Goal: Task Accomplishment & Management: Use online tool/utility

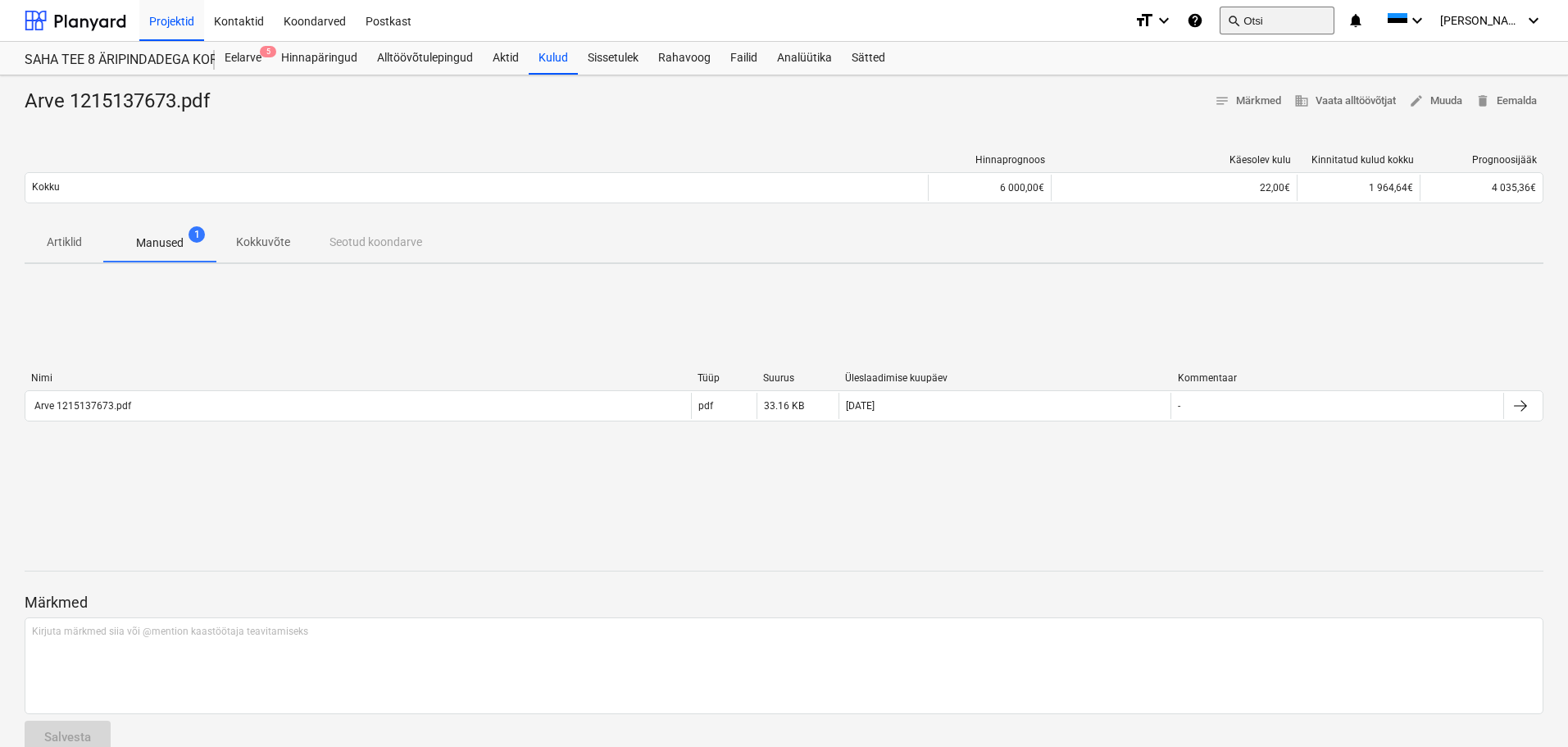
click at [1295, 20] on button "search Otsi" at bounding box center [1277, 20] width 114 height 28
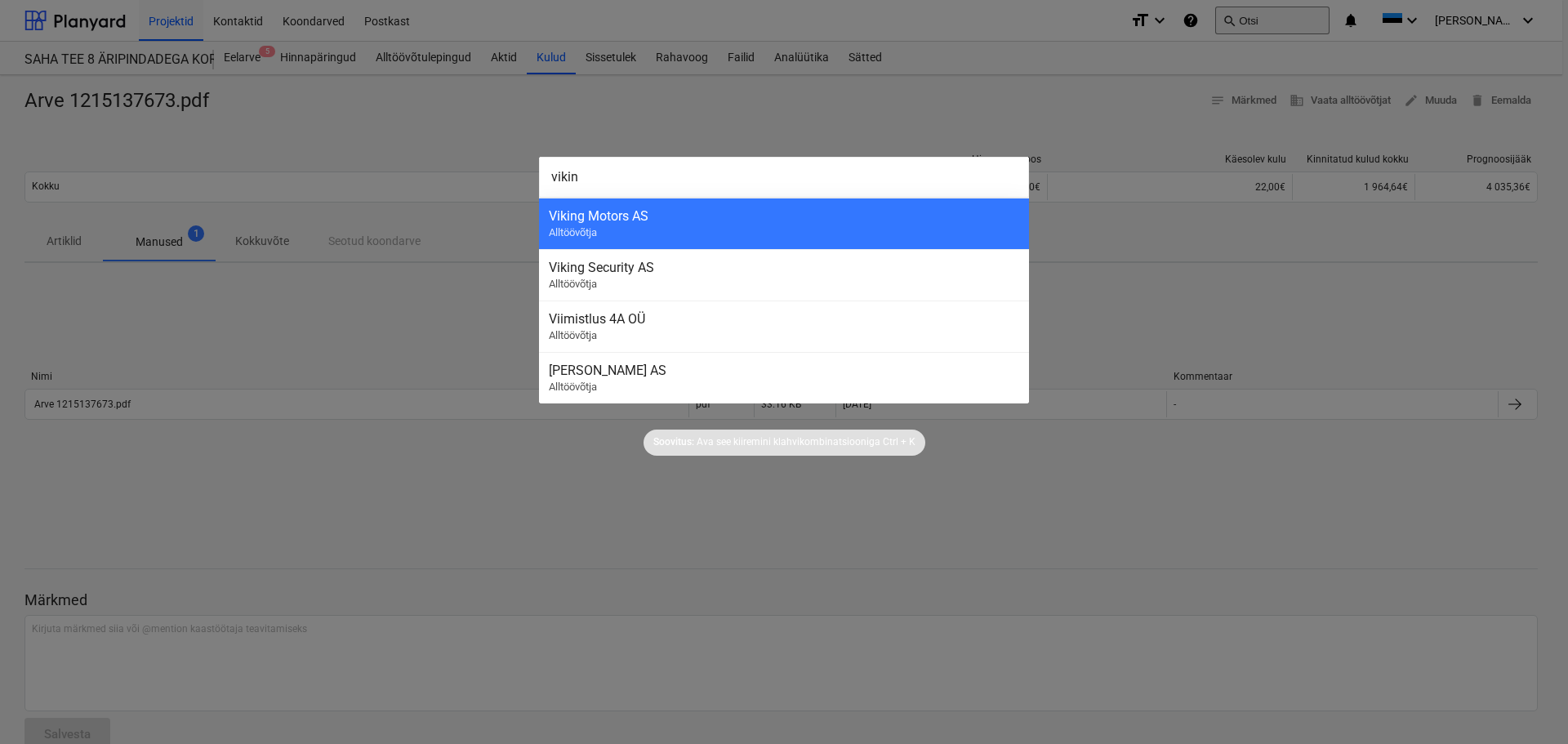
type input "viking"
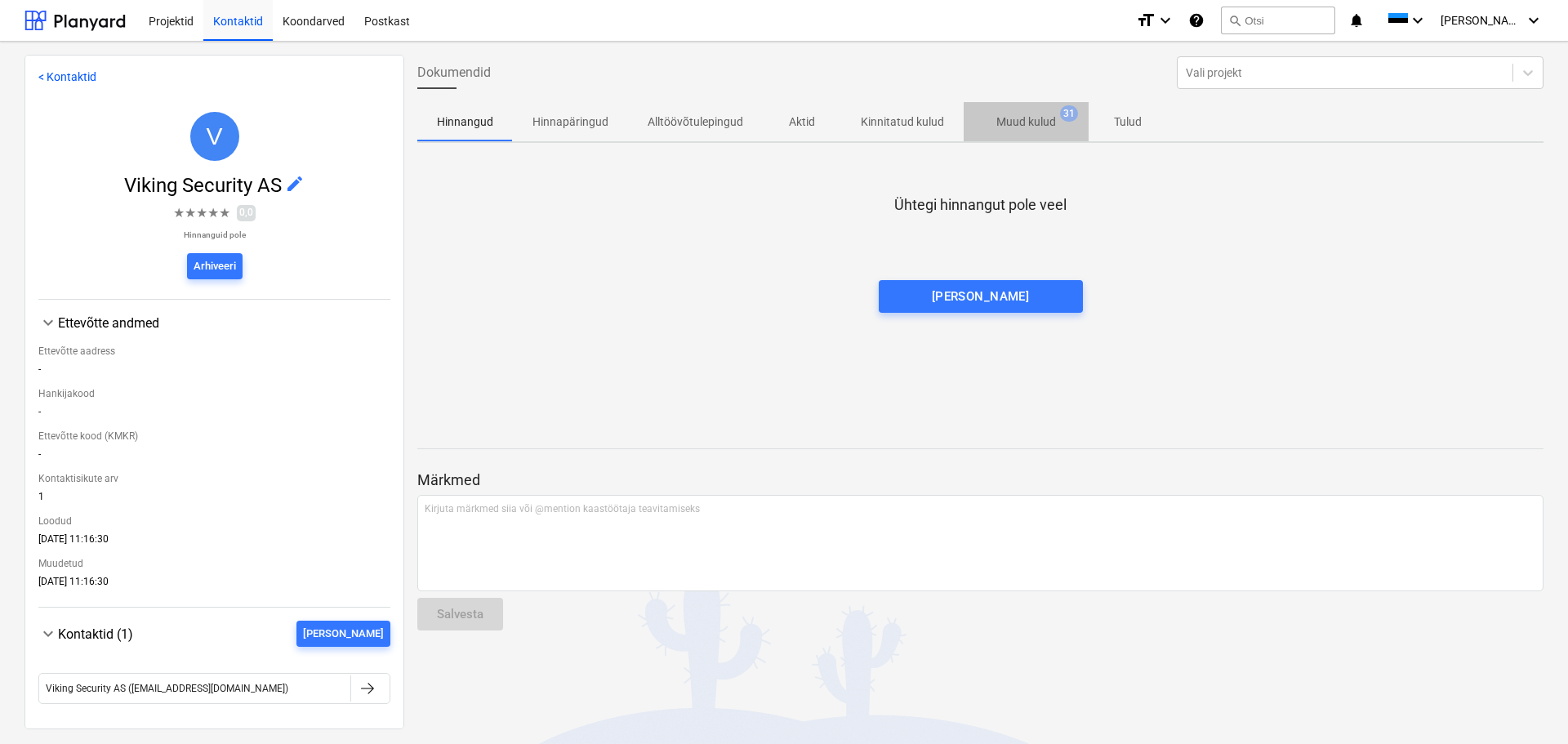
click at [1015, 121] on p "Muud kulud" at bounding box center [1026, 122] width 59 height 17
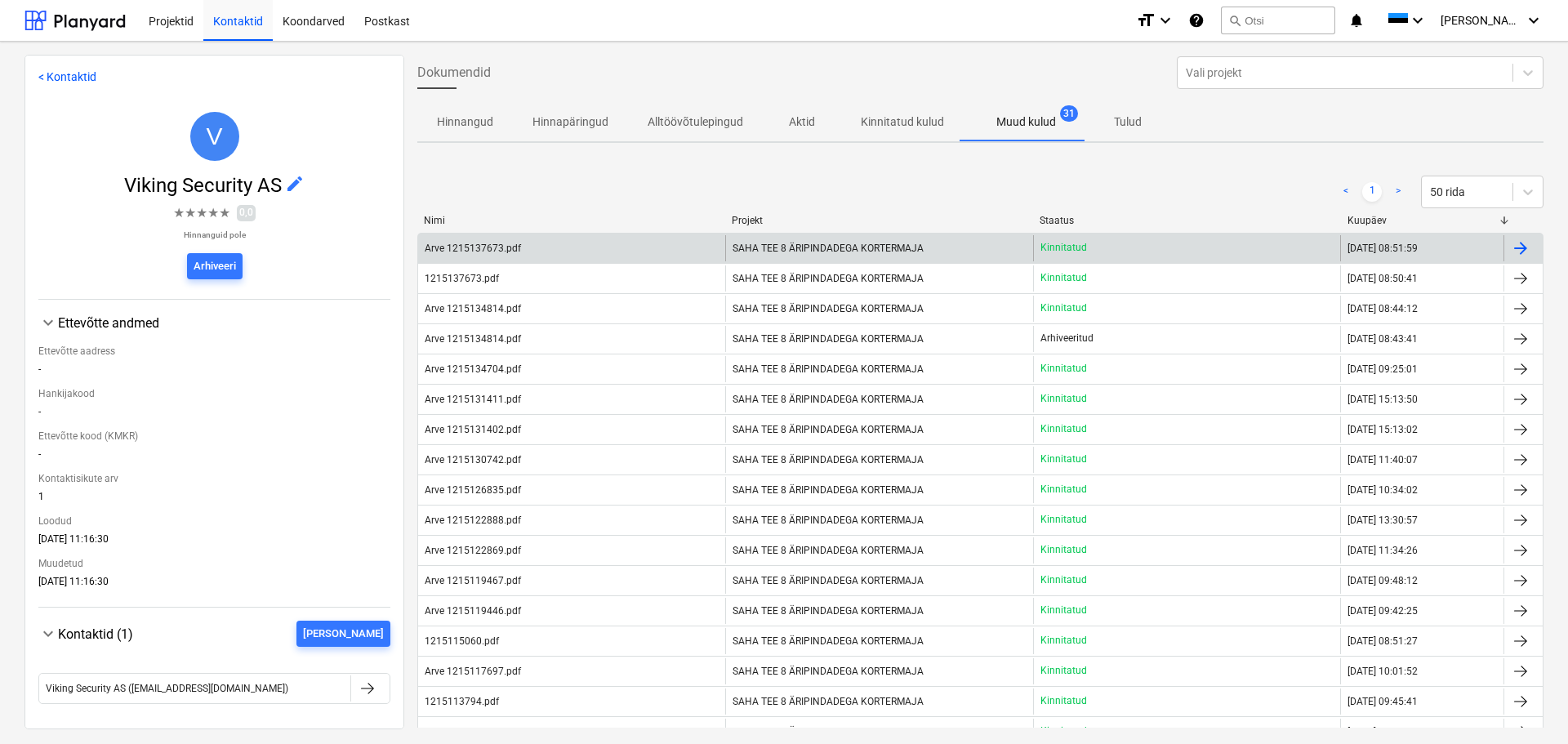
click at [841, 239] on div "SAHA TEE 8 ÄRIPINDADEGA KORTERMAJA" at bounding box center [878, 248] width 307 height 26
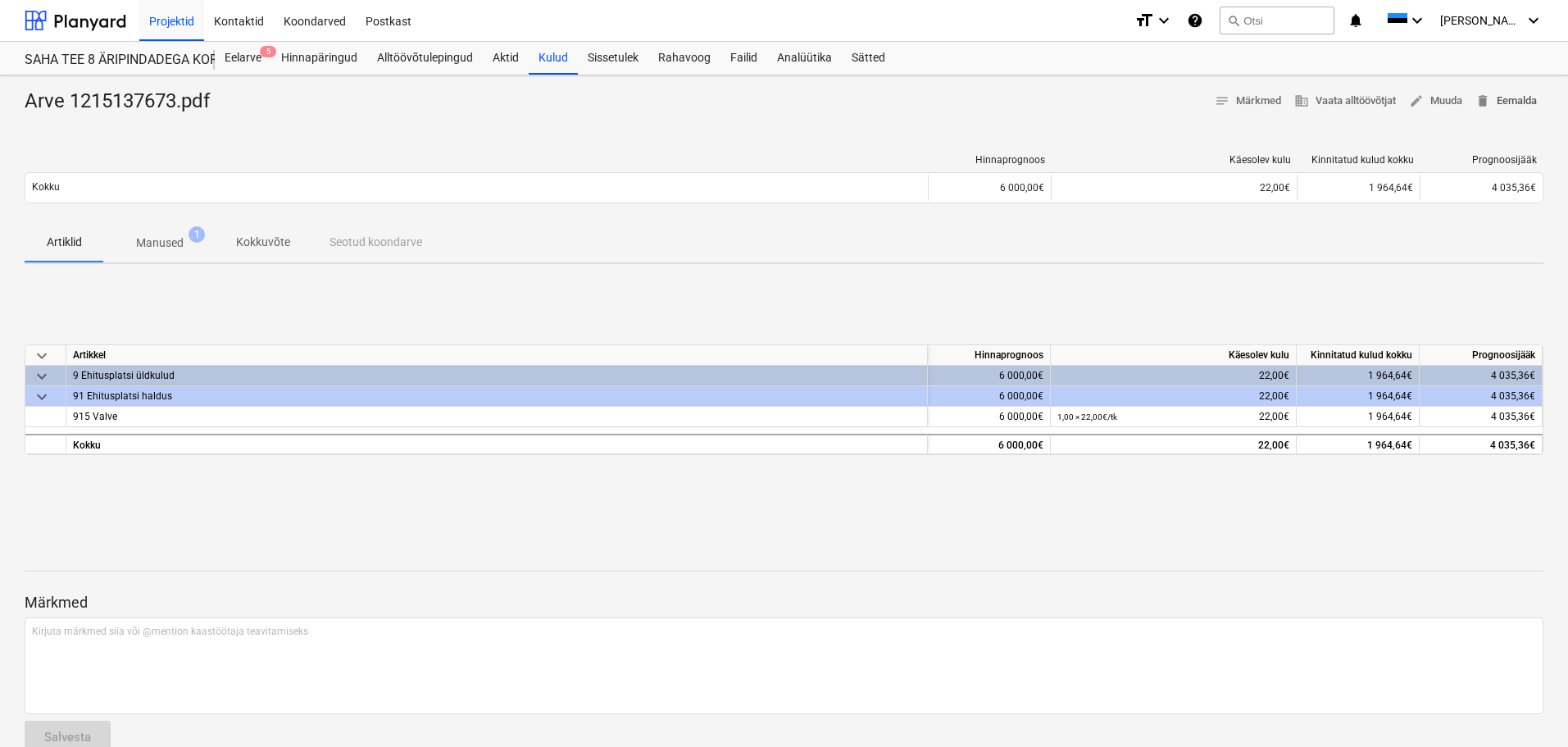
click at [1524, 96] on span "delete Eemalda" at bounding box center [1507, 101] width 61 height 19
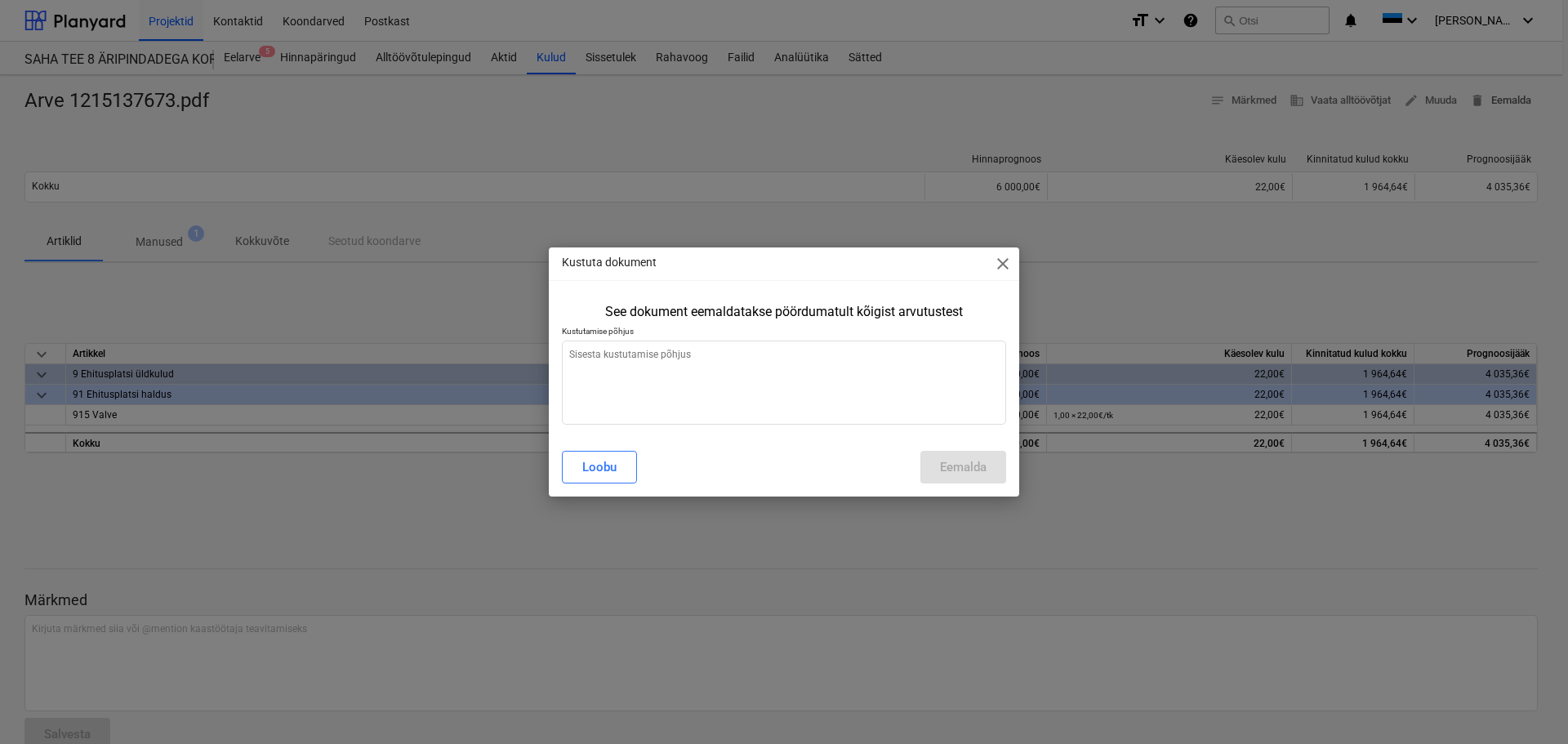
type textarea "x"
click at [758, 360] on textarea at bounding box center [783, 383] width 444 height 84
type textarea "T"
type textarea "x"
type textarea "To"
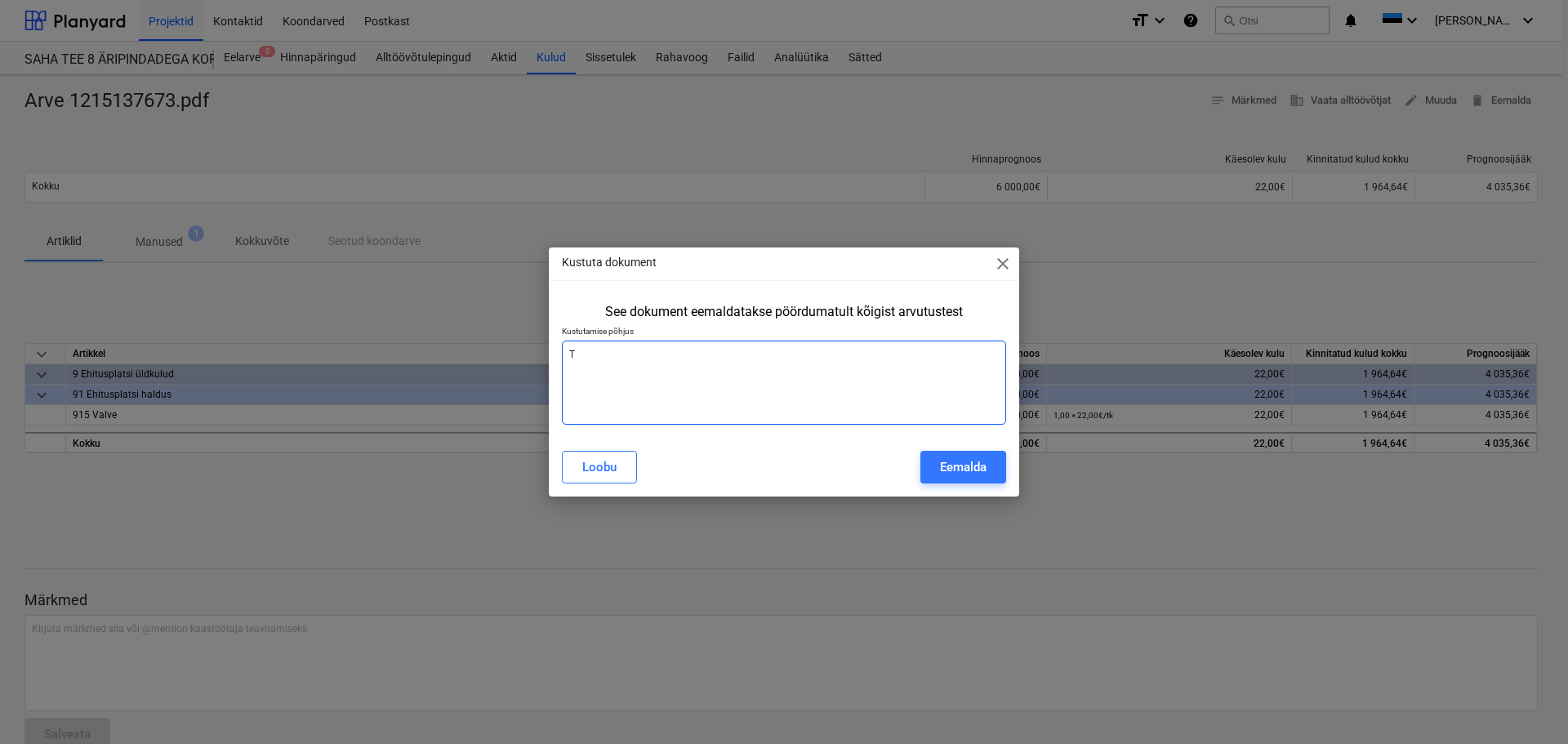
type textarea "x"
type textarea "Top"
type textarea "x"
type textarea "[PERSON_NAME]"
type textarea "x"
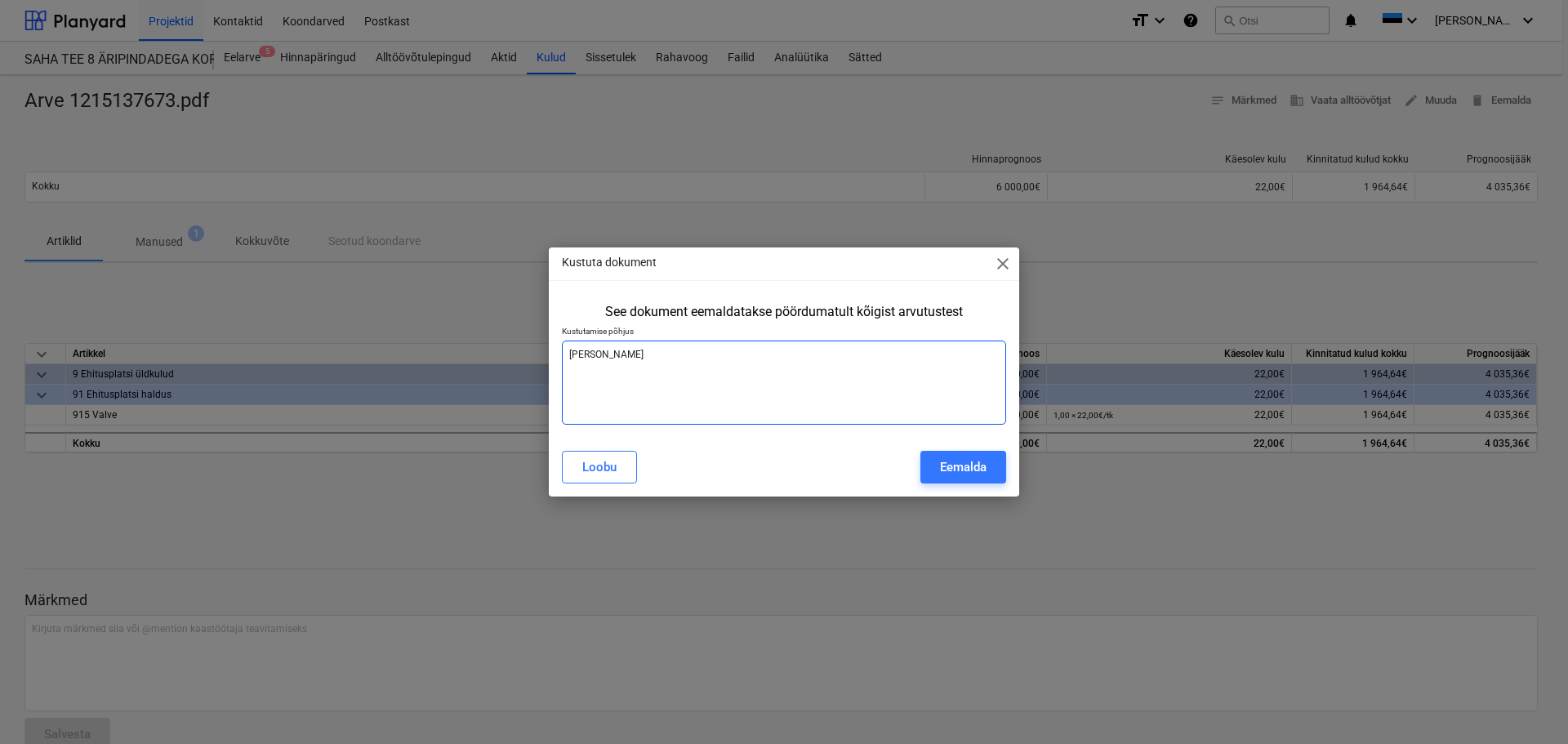
type textarea "[PERSON_NAME]"
type textarea "x"
type textarea "Topelt"
type textarea "x"
type textarea "Topelt"
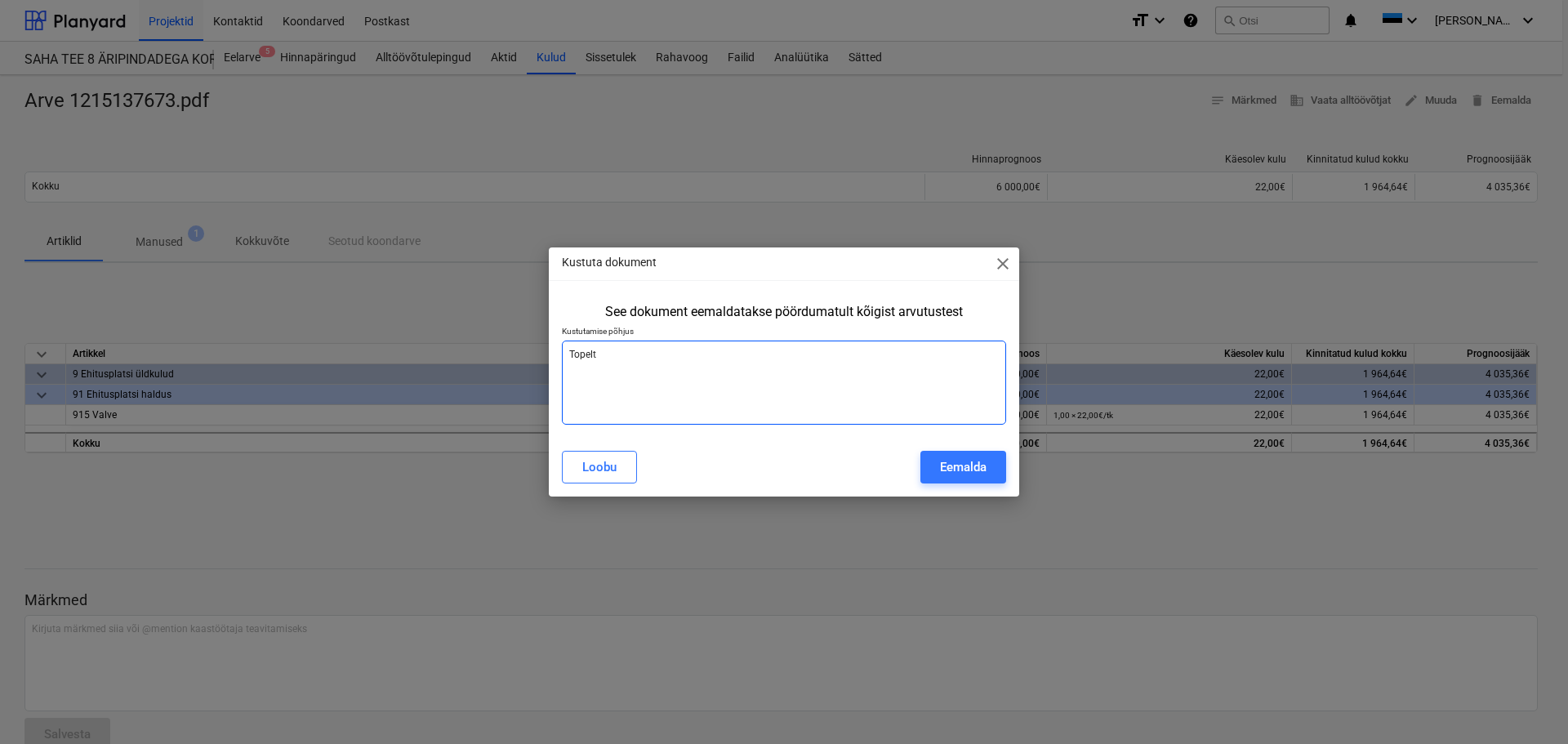
type textarea "x"
type textarea "Topelt a"
type textarea "x"
type textarea "Topelt ar"
type textarea "x"
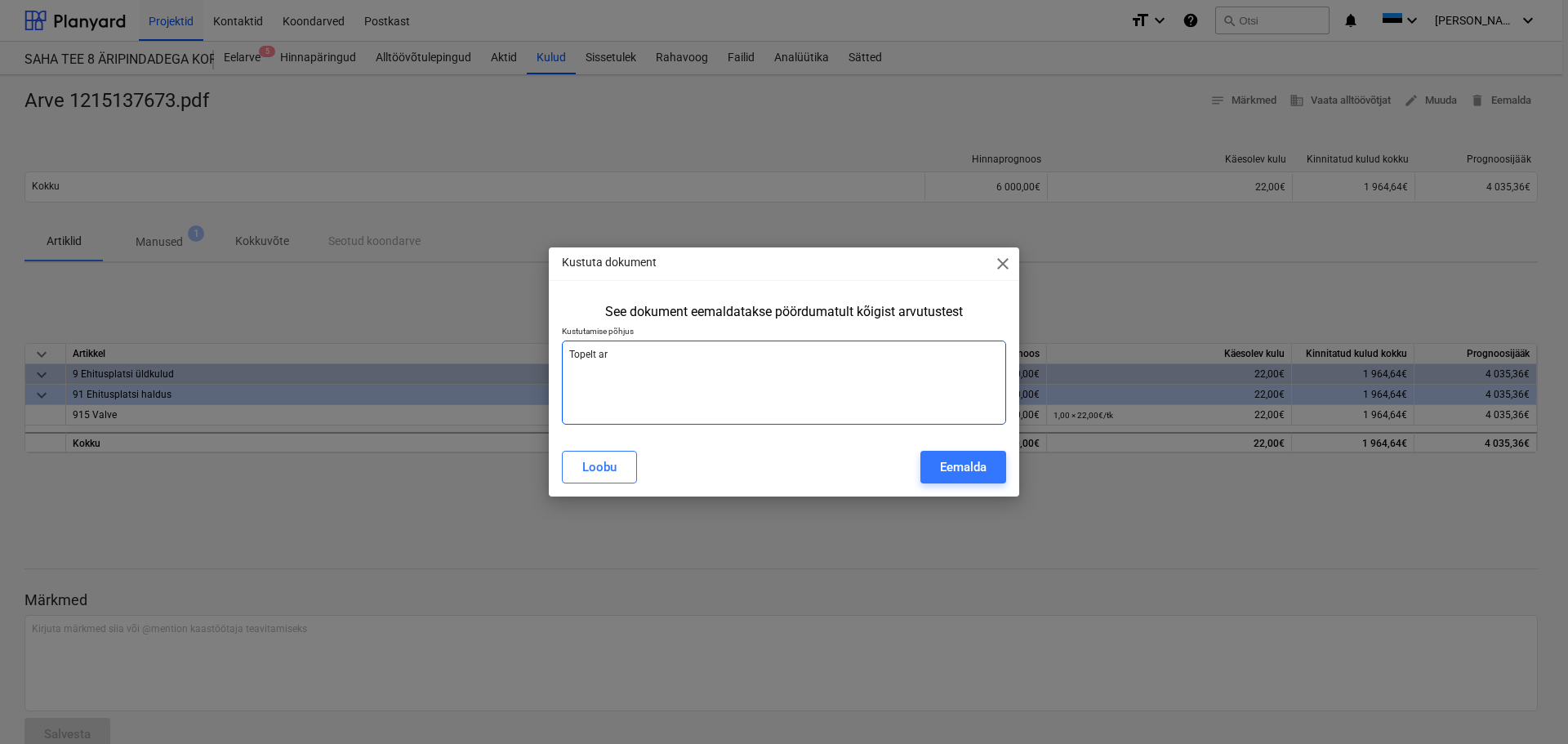
type textarea "Topelt arv"
type textarea "x"
type textarea "Topelt arve"
type textarea "x"
type textarea "Topelt arve"
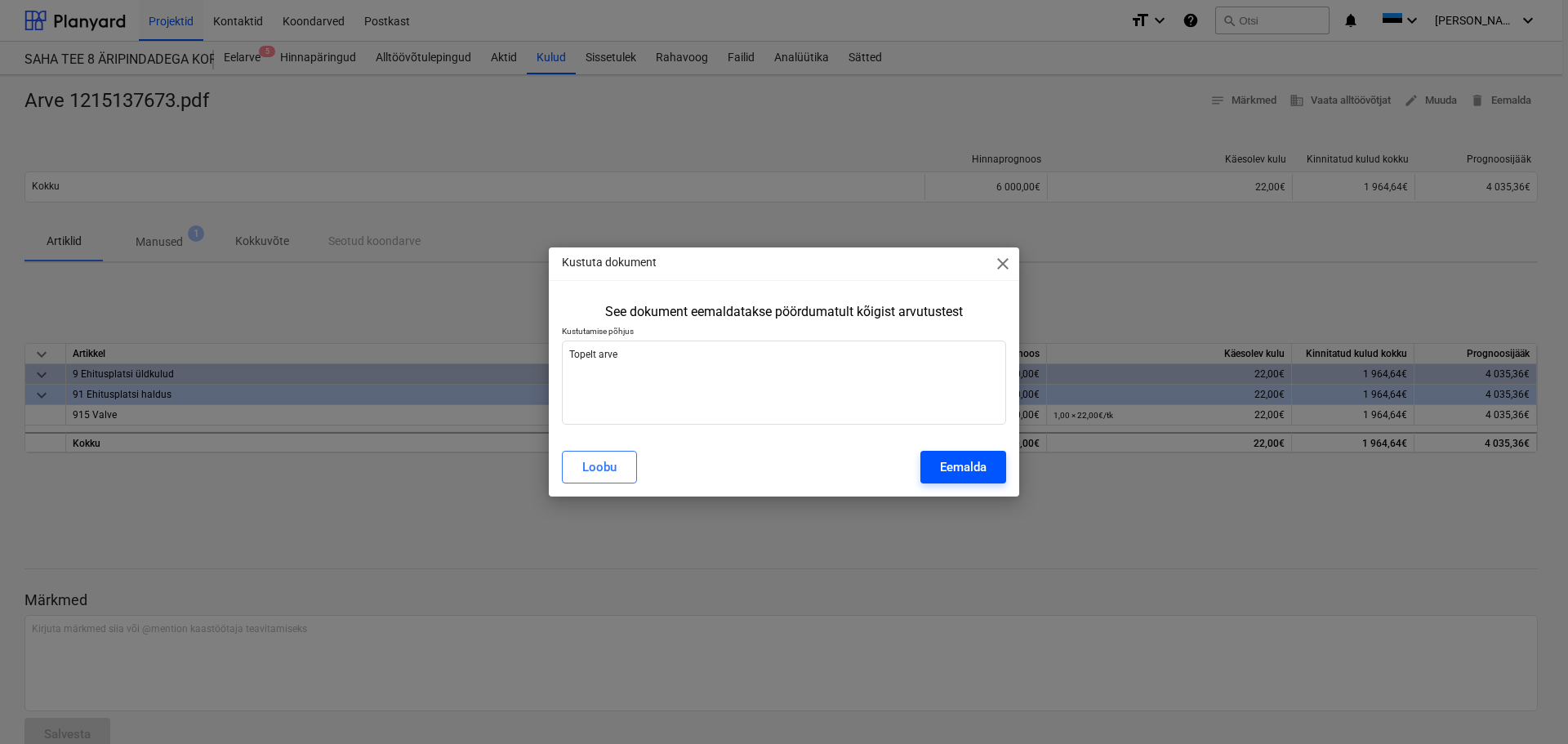
click at [974, 464] on div "Eemalda" at bounding box center [963, 468] width 47 height 22
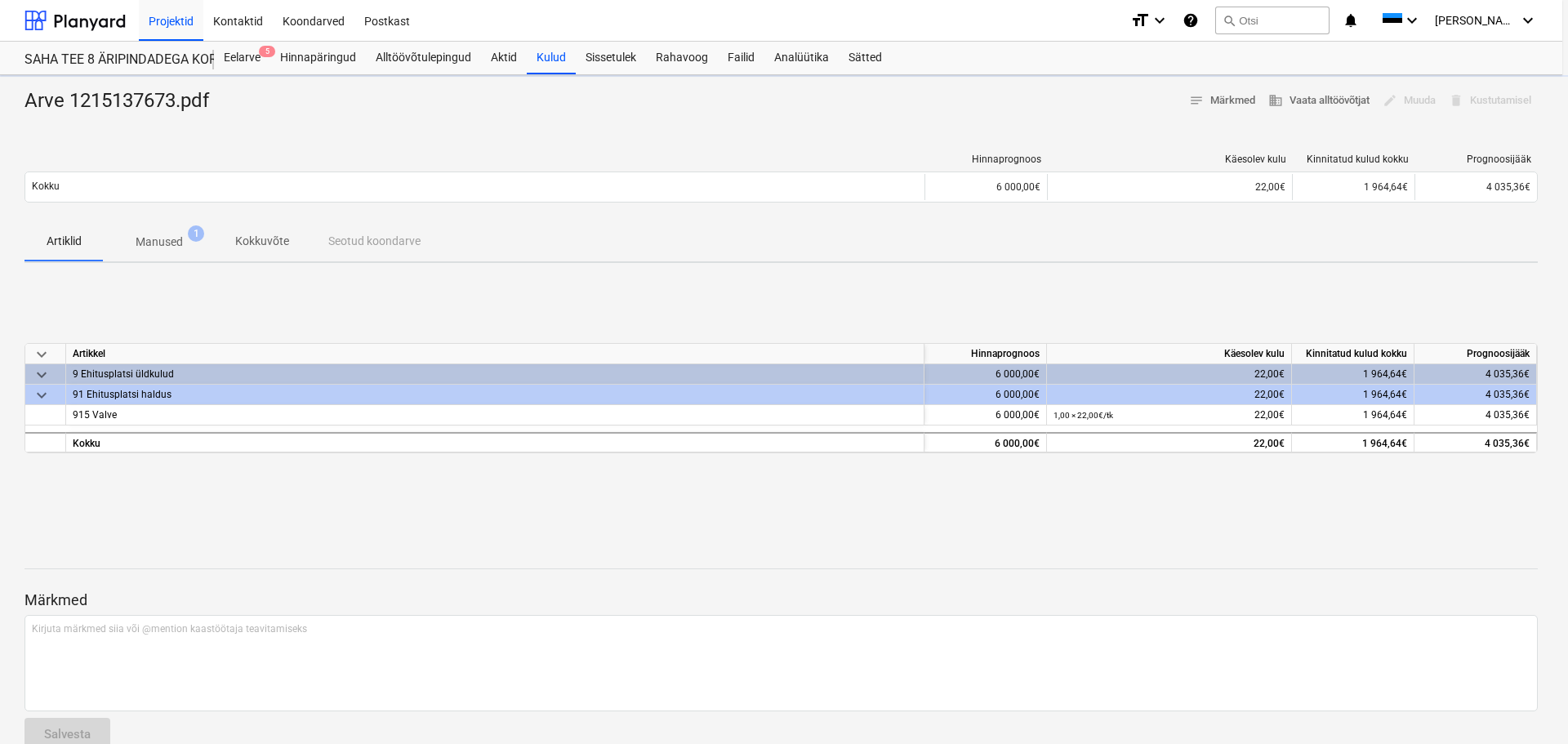
type textarea "x"
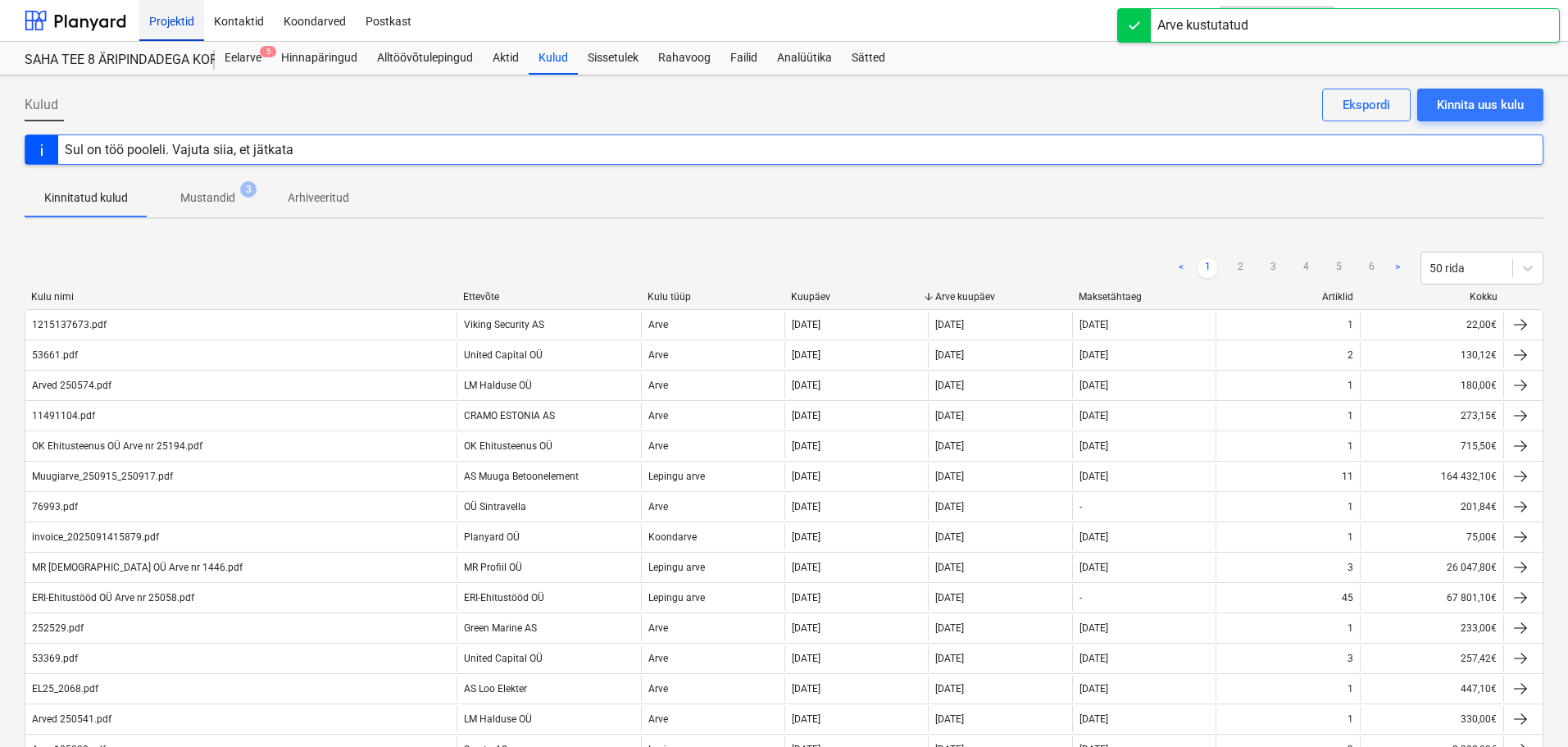
drag, startPoint x: 243, startPoint y: 55, endPoint x: 195, endPoint y: 0, distance: 73.0
click at [243, 55] on div "Eelarve 5" at bounding box center [243, 58] width 57 height 32
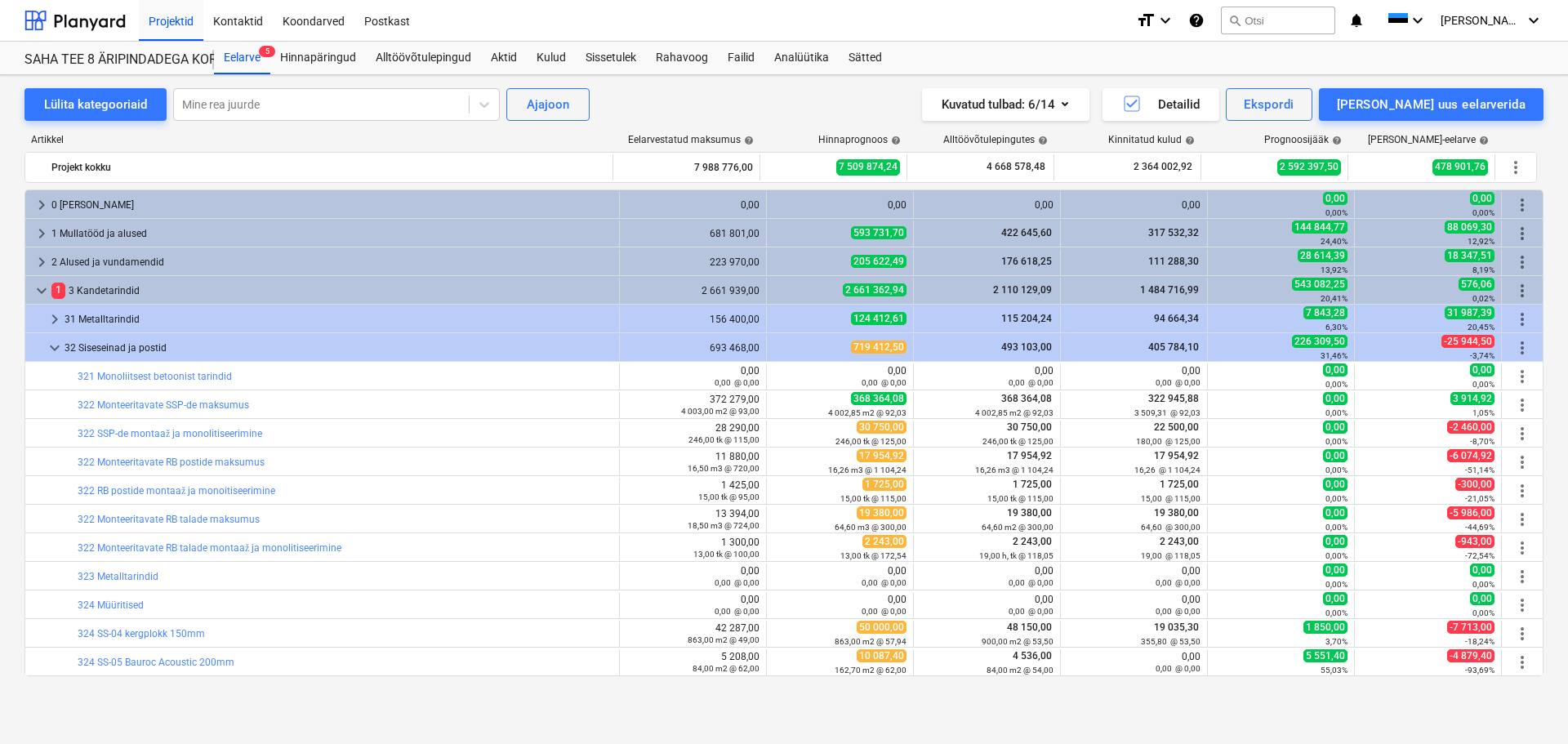
scroll to position [458, 0]
